Goal: Task Accomplishment & Management: Use online tool/utility

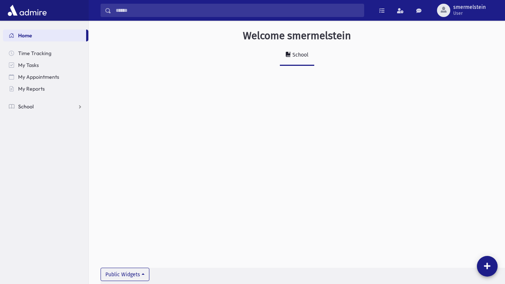
click at [79, 108] on link "School" at bounding box center [45, 107] width 85 height 12
click at [79, 132] on link "Attendance" at bounding box center [45, 130] width 85 height 12
click at [36, 142] on span "Entry" at bounding box center [34, 142] width 13 height 7
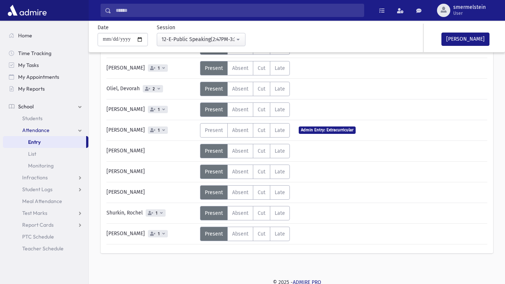
scroll to position [511, 0]
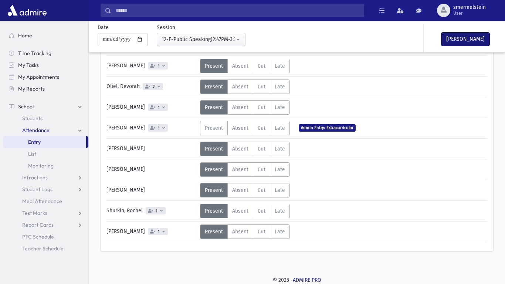
click at [462, 38] on button "[PERSON_NAME]" at bounding box center [465, 39] width 48 height 13
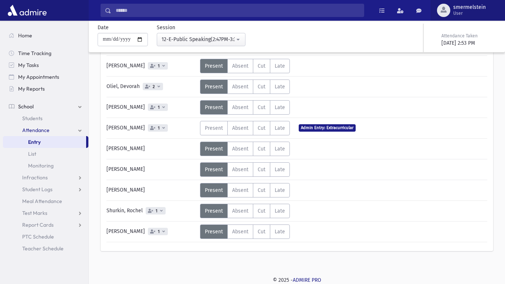
click at [478, 6] on span "smermelstein" at bounding box center [469, 7] width 33 height 6
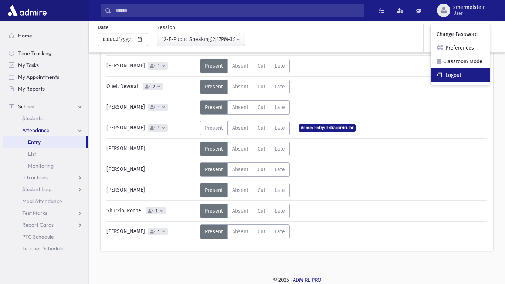
click at [455, 78] on link "Logout" at bounding box center [460, 75] width 59 height 14
